Goal: Task Accomplishment & Management: Use online tool/utility

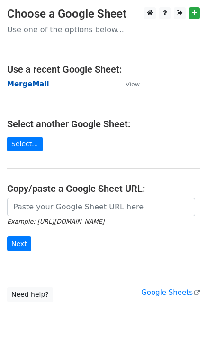
click at [24, 83] on strong "MergeMail" at bounding box center [28, 84] width 42 height 9
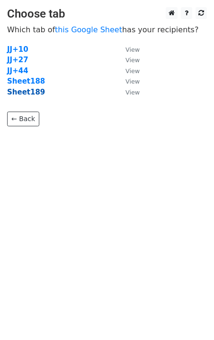
click at [36, 94] on strong "Sheet189" at bounding box center [26, 92] width 38 height 9
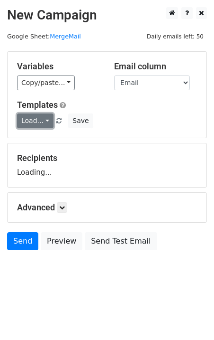
click at [31, 120] on link "Load..." at bounding box center [35, 120] width 37 height 15
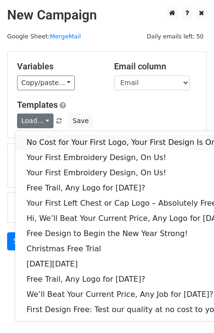
click at [51, 138] on link "No Cost for Your First Logo, Your First Design Is On Us!" at bounding box center [129, 142] width 229 height 15
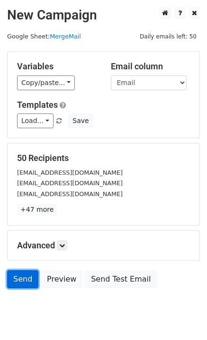
click at [15, 278] on link "Send" at bounding box center [22, 279] width 31 height 18
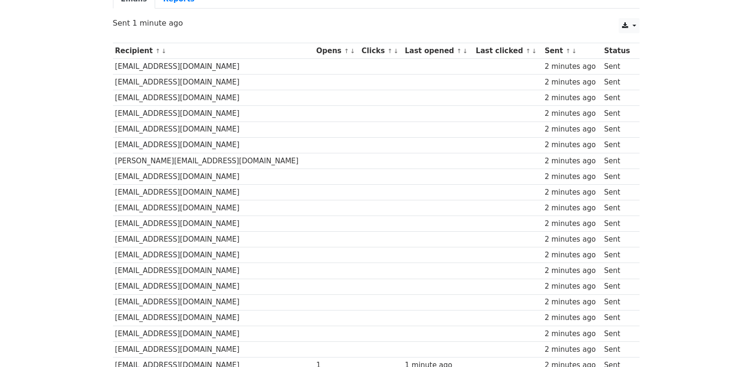
scroll to position [660, 0]
